Goal: Task Accomplishment & Management: Manage account settings

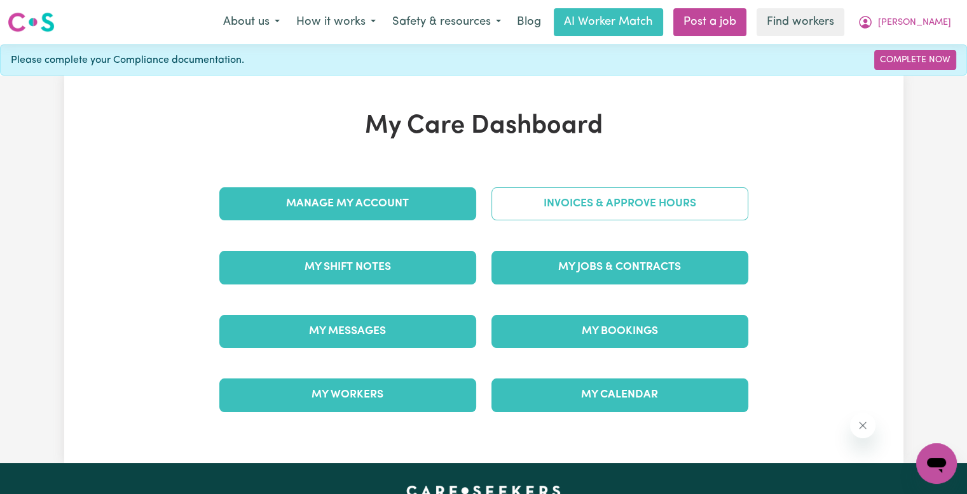
click at [545, 203] on link "Invoices & Approve Hours" at bounding box center [619, 203] width 257 height 33
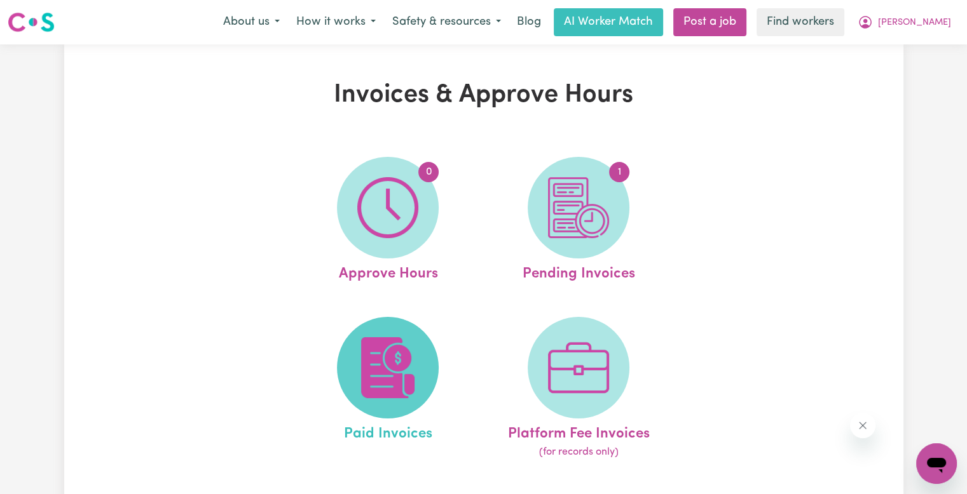
click at [403, 354] on img at bounding box center [387, 367] width 61 height 61
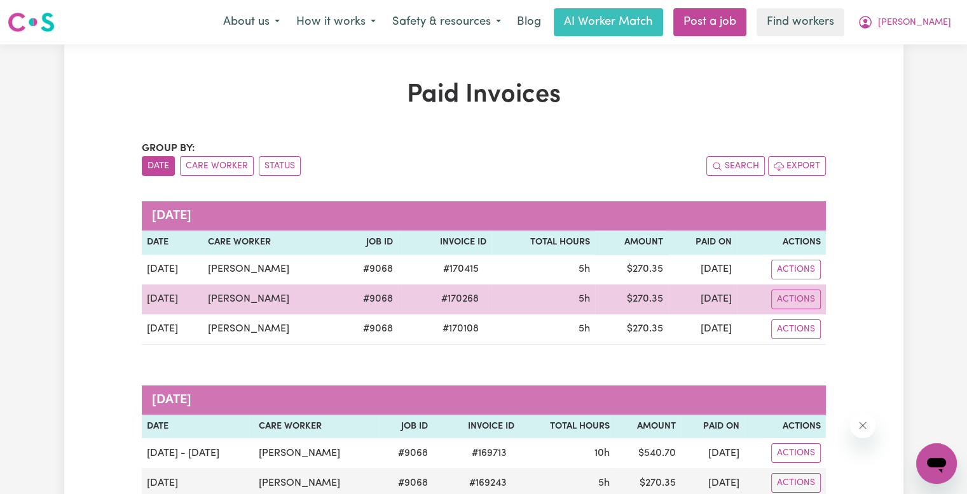
click at [442, 299] on span "# 170268" at bounding box center [459, 299] width 53 height 15
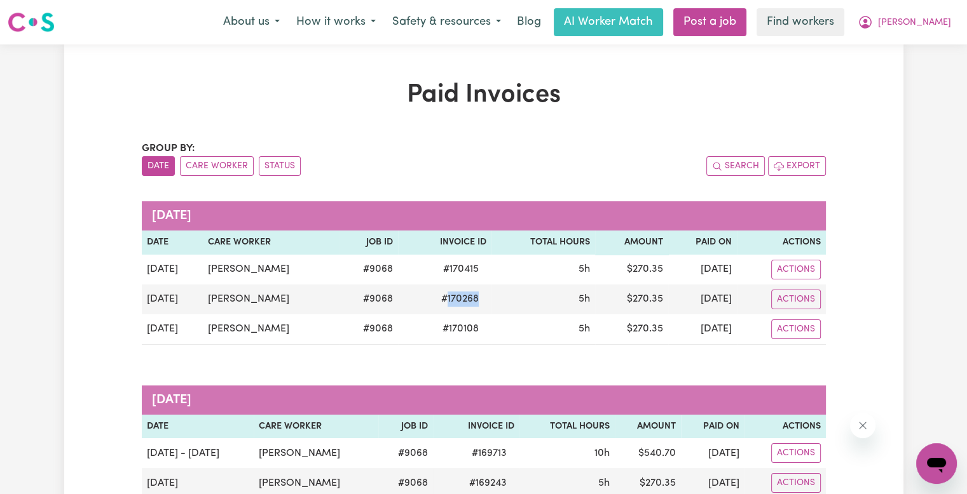
copy span "170268"
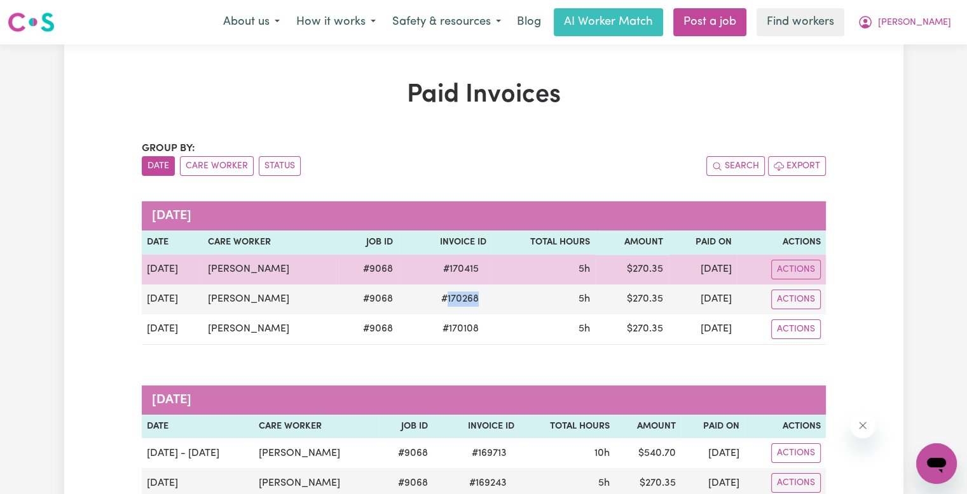
click at [455, 268] on span "# 170415" at bounding box center [460, 269] width 51 height 15
click at [453, 268] on span "# 170415" at bounding box center [460, 269] width 51 height 15
click at [447, 268] on span "# 170415" at bounding box center [460, 269] width 51 height 15
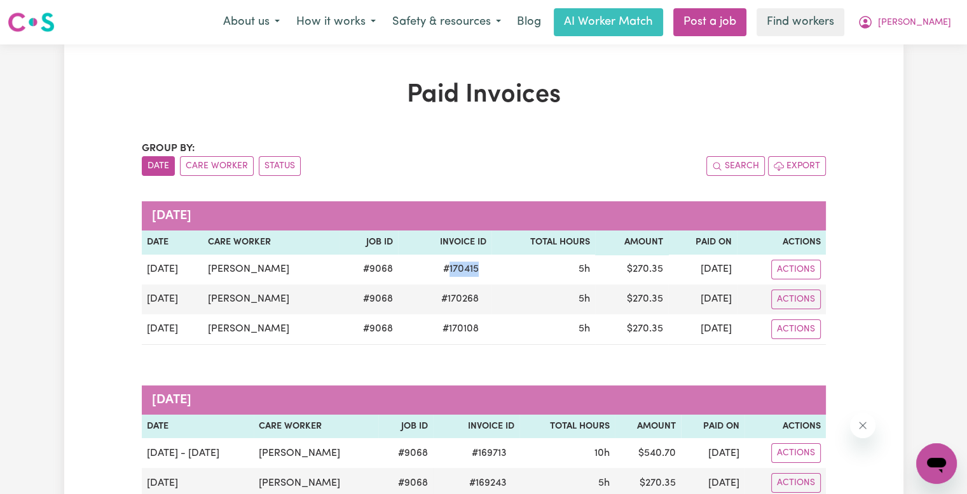
copy span "170415"
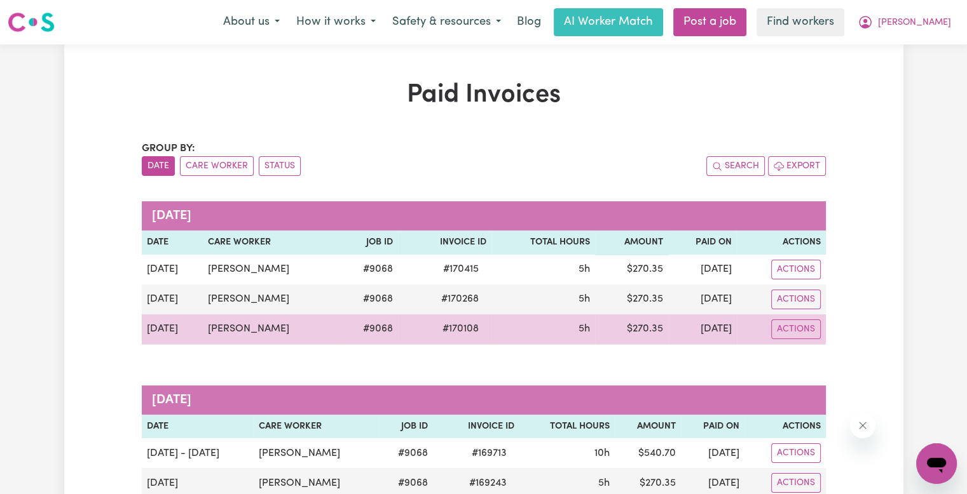
click at [435, 323] on span "# 170108" at bounding box center [460, 329] width 51 height 15
click at [437, 327] on span "# 170108" at bounding box center [460, 329] width 51 height 15
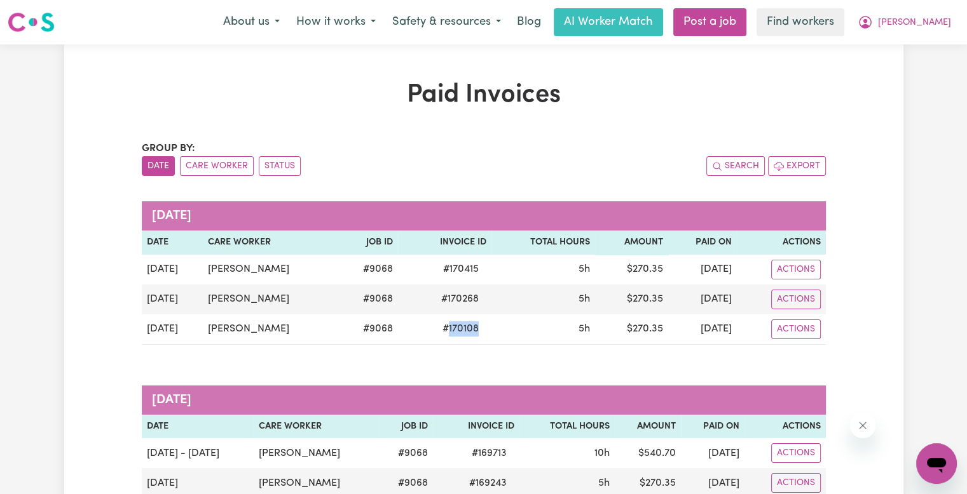
copy span "170108"
click at [944, 26] on span "[PERSON_NAME]" at bounding box center [914, 23] width 73 height 14
click at [918, 69] on link "Logout" at bounding box center [908, 73] width 100 height 24
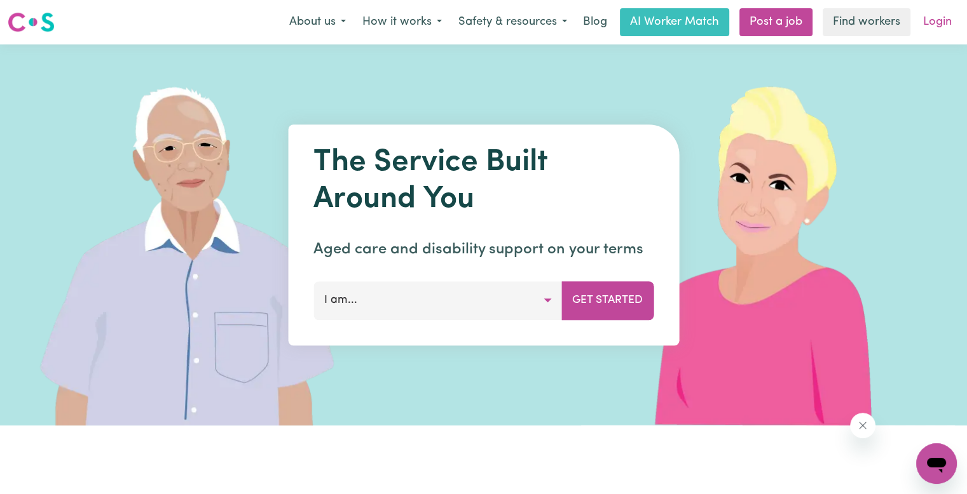
click at [937, 27] on link "Login" at bounding box center [937, 22] width 44 height 28
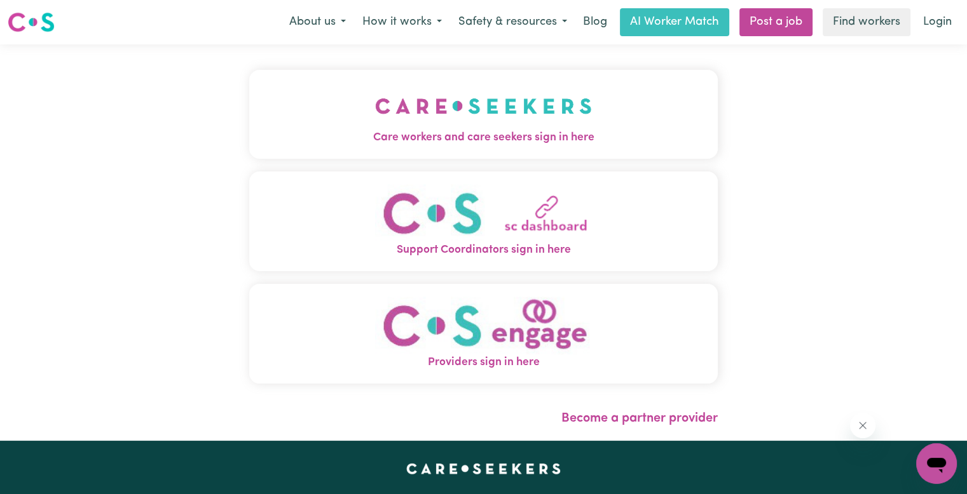
click at [411, 138] on span "Care workers and care seekers sign in here" at bounding box center [483, 138] width 468 height 17
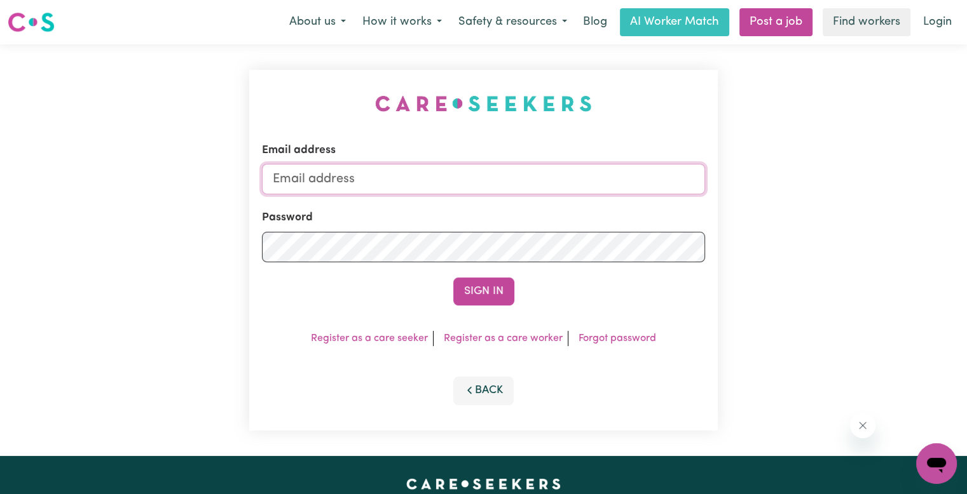
click at [391, 175] on input "Email address" at bounding box center [483, 179] width 443 height 31
drag, startPoint x: 336, startPoint y: 179, endPoint x: 902, endPoint y: 200, distance: 566.7
click at [904, 200] on div "Email address [EMAIL_ADDRESS][DOMAIN_NAME] Password Sign In Register as a care …" at bounding box center [483, 250] width 967 height 412
type input "[EMAIL_ADDRESS][DOMAIN_NAME]"
click at [453, 278] on button "Sign In" at bounding box center [483, 292] width 61 height 28
